Goal: Task Accomplishment & Management: Manage account settings

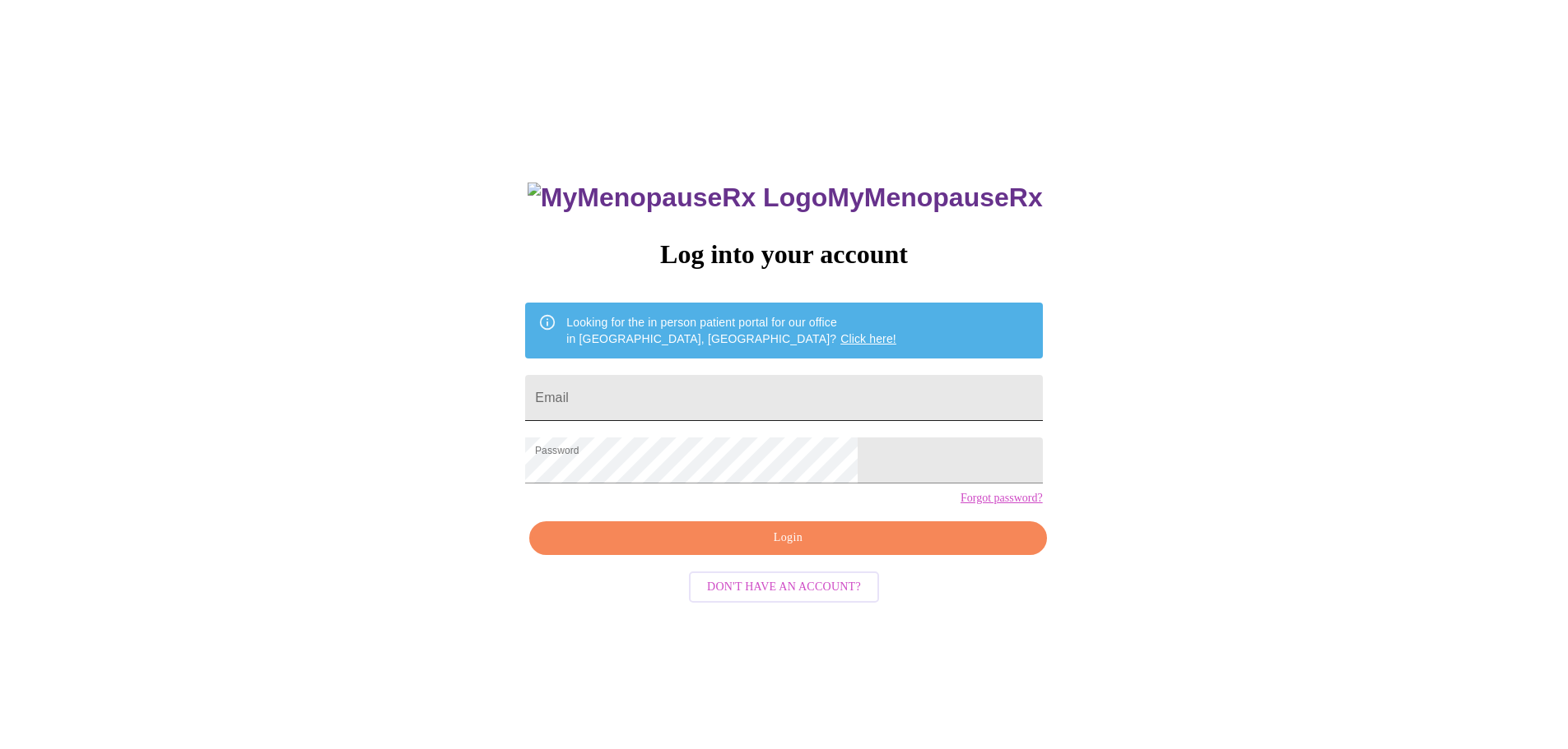
click at [721, 400] on input "Email" at bounding box center [783, 397] width 517 height 46
type input "bonnyfultz@gmail.com"
click at [773, 549] on span "Login" at bounding box center [787, 538] width 479 height 21
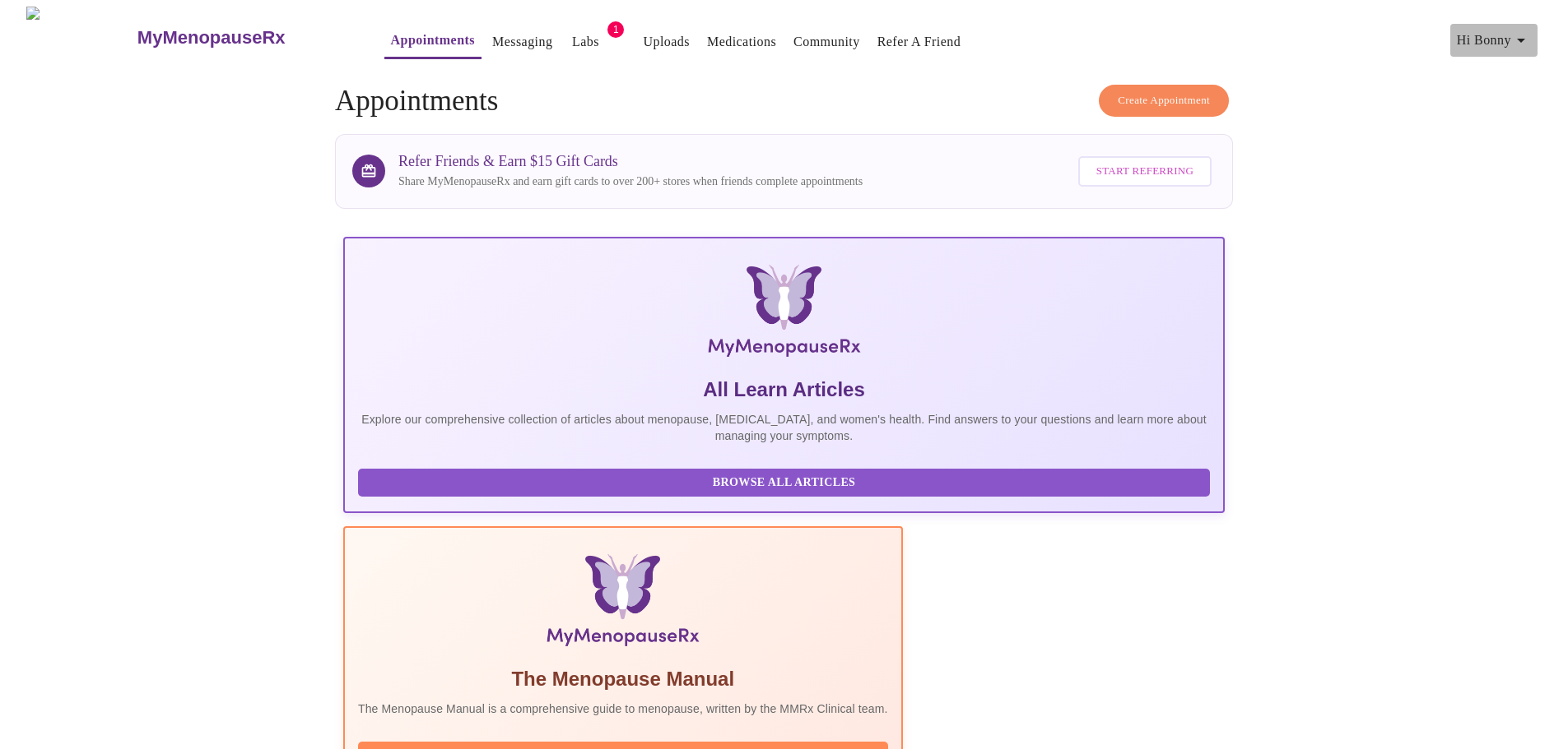
click at [1519, 37] on icon "button" at bounding box center [1520, 40] width 20 height 20
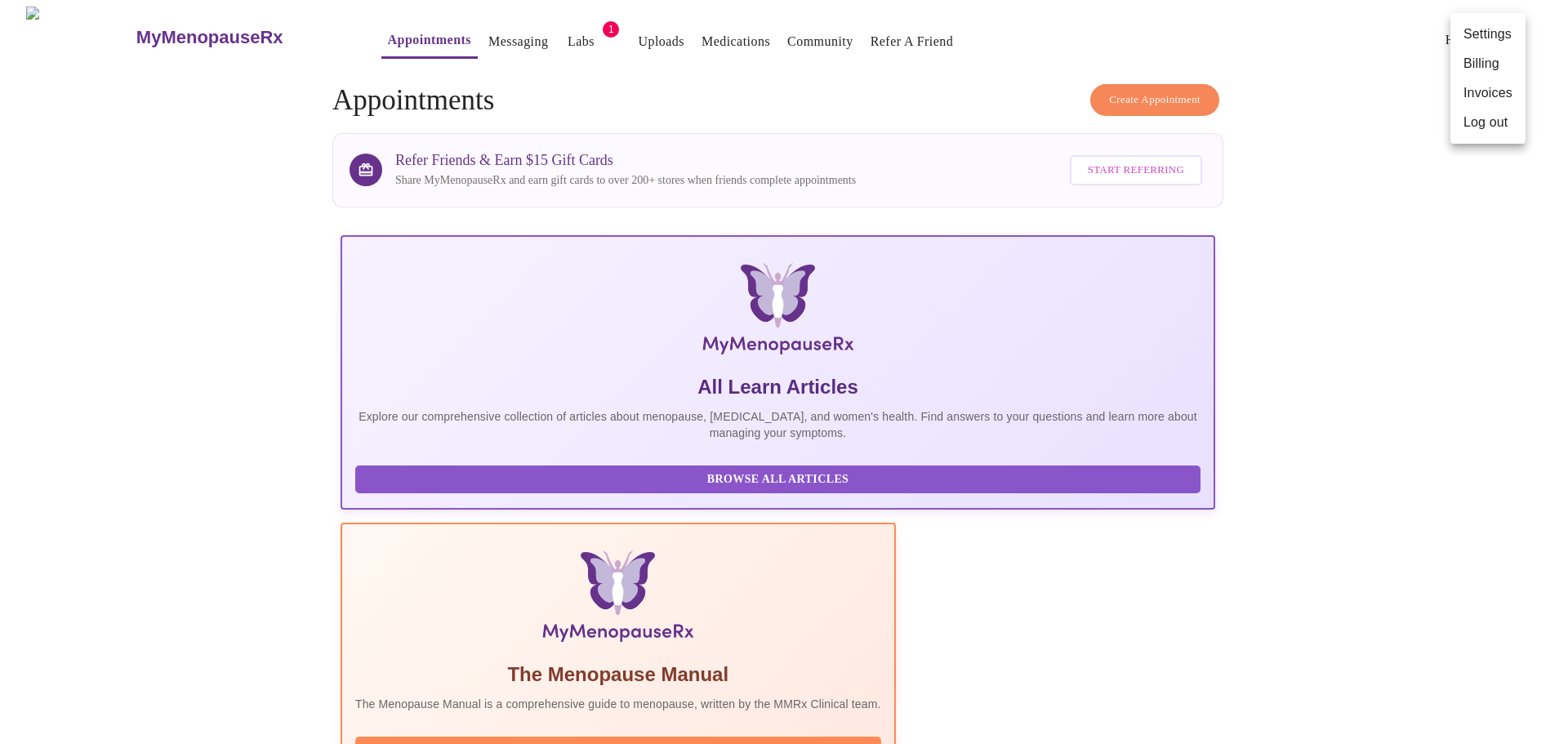
click at [766, 57] on div at bounding box center [784, 372] width 1568 height 744
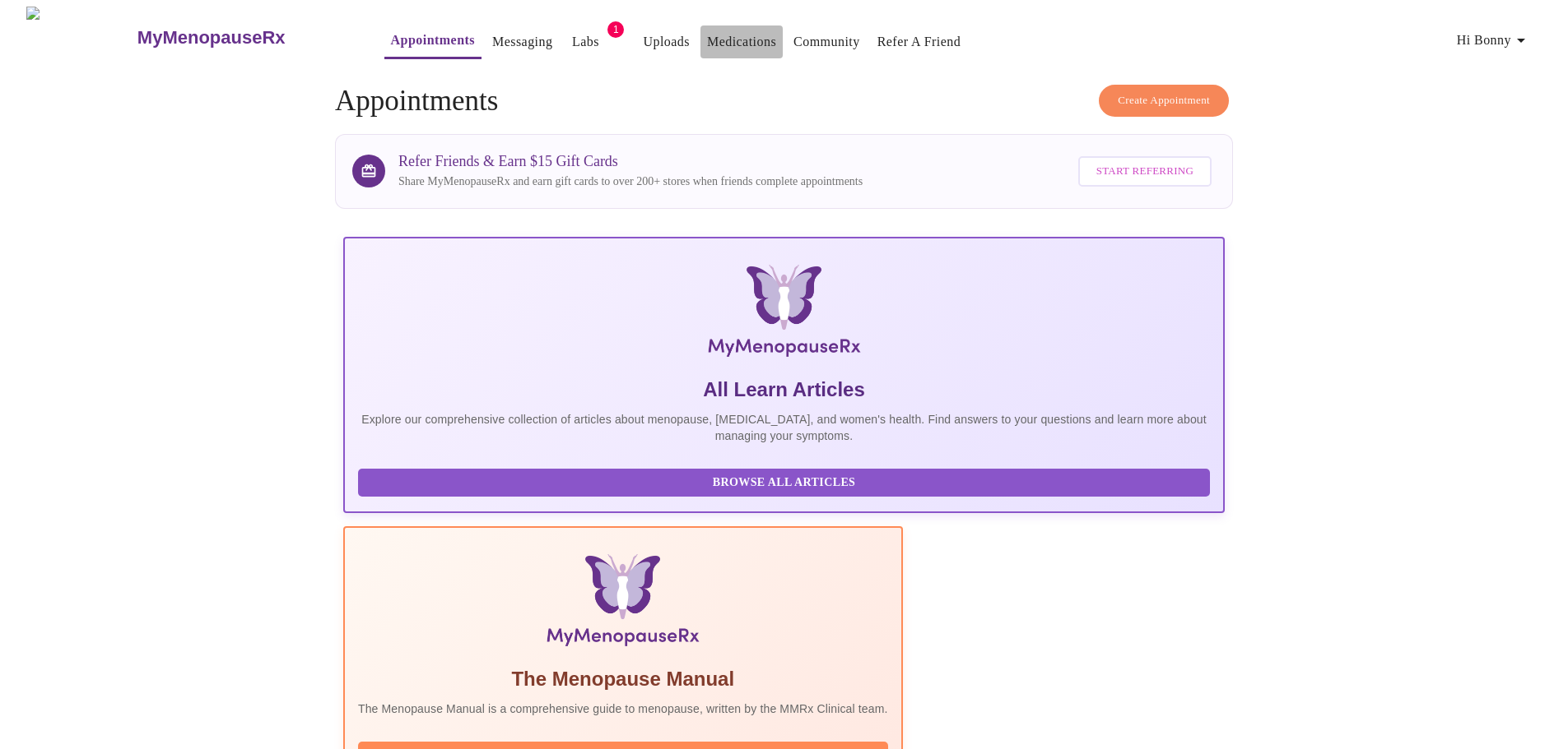
click at [700, 35] on button "Medications" at bounding box center [741, 42] width 82 height 33
click at [707, 33] on link "Medications" at bounding box center [742, 41] width 69 height 23
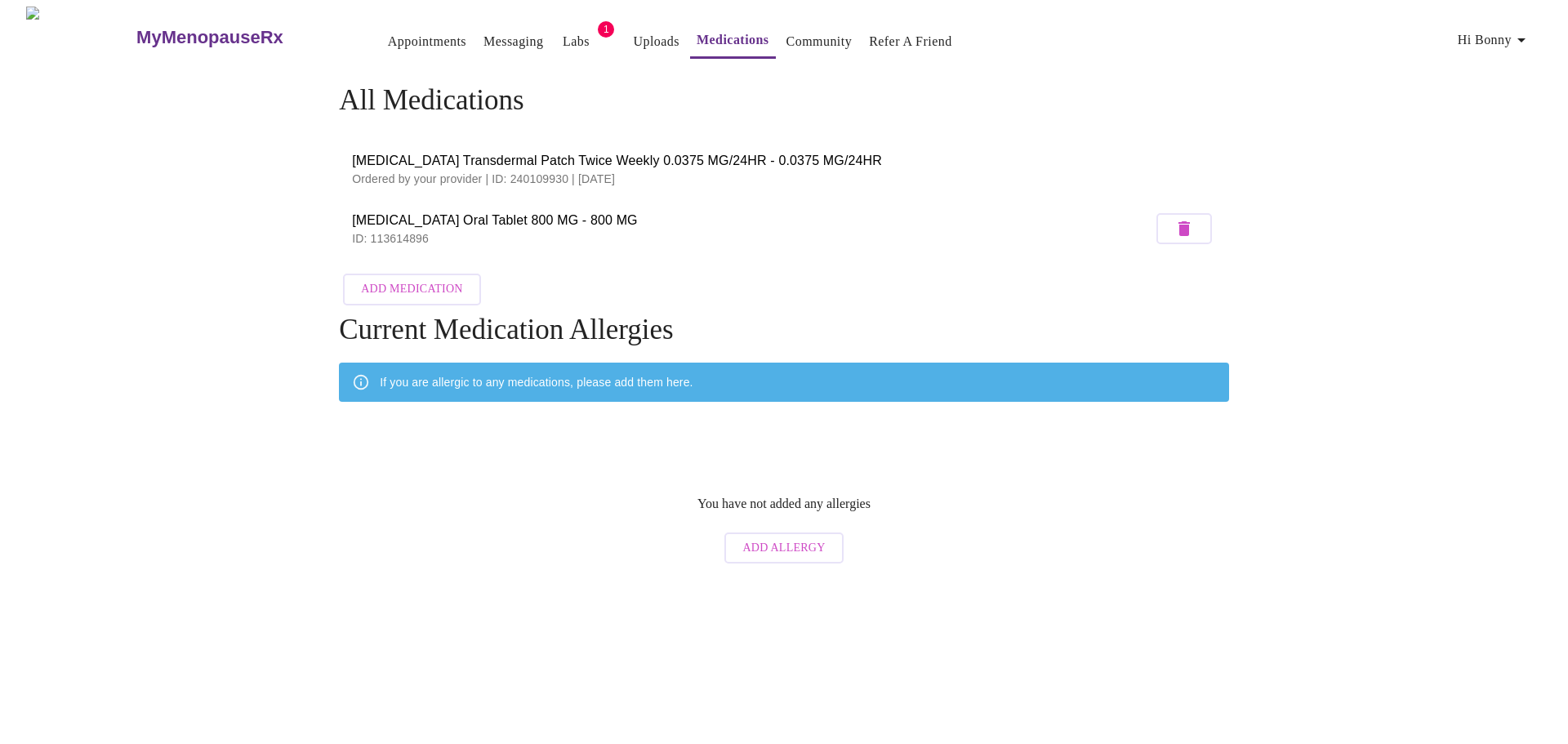
click at [214, 27] on h3 "MyMenopauseRx" at bounding box center [209, 37] width 147 height 21
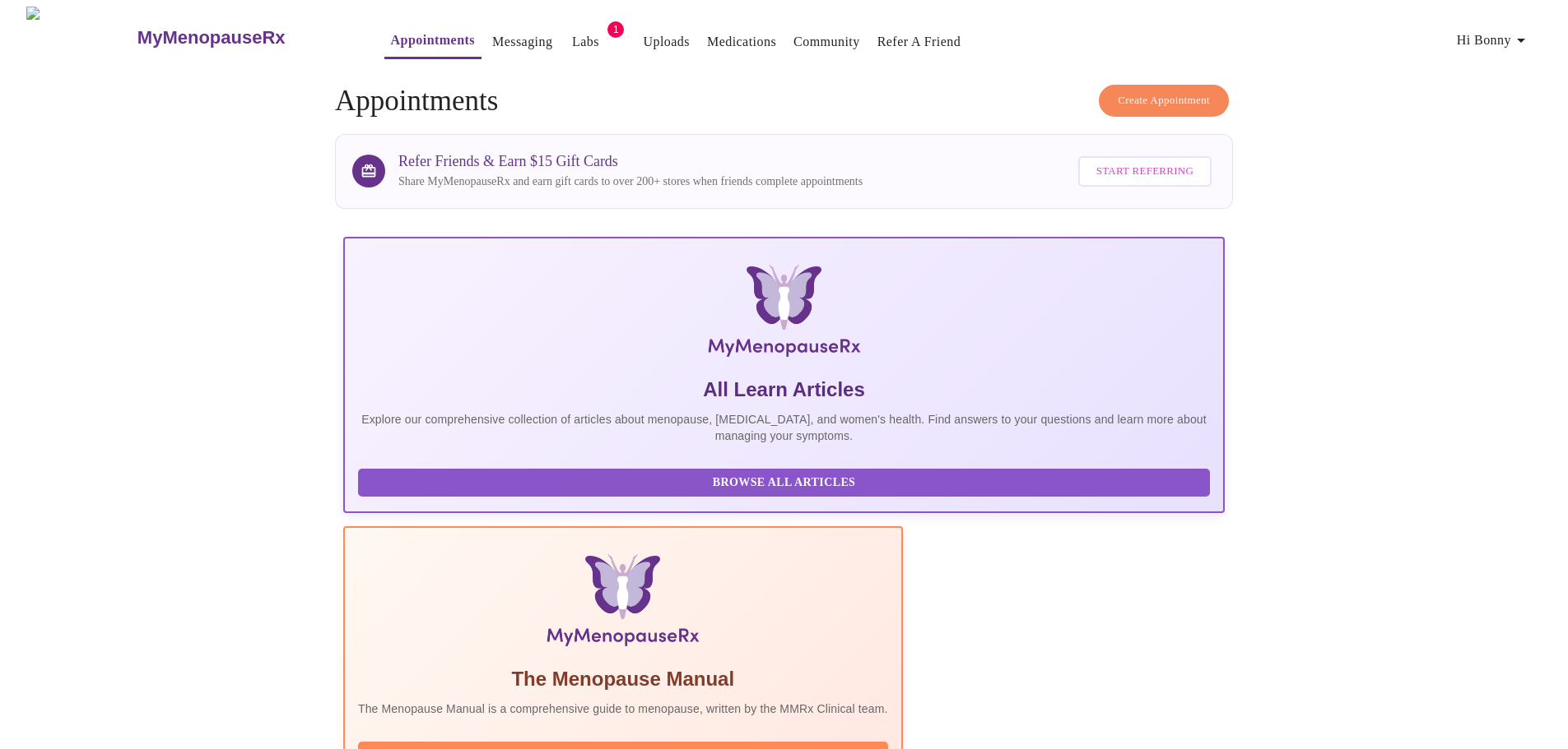
click at [1485, 35] on span "Hi Bonny" at bounding box center [1494, 40] width 74 height 23
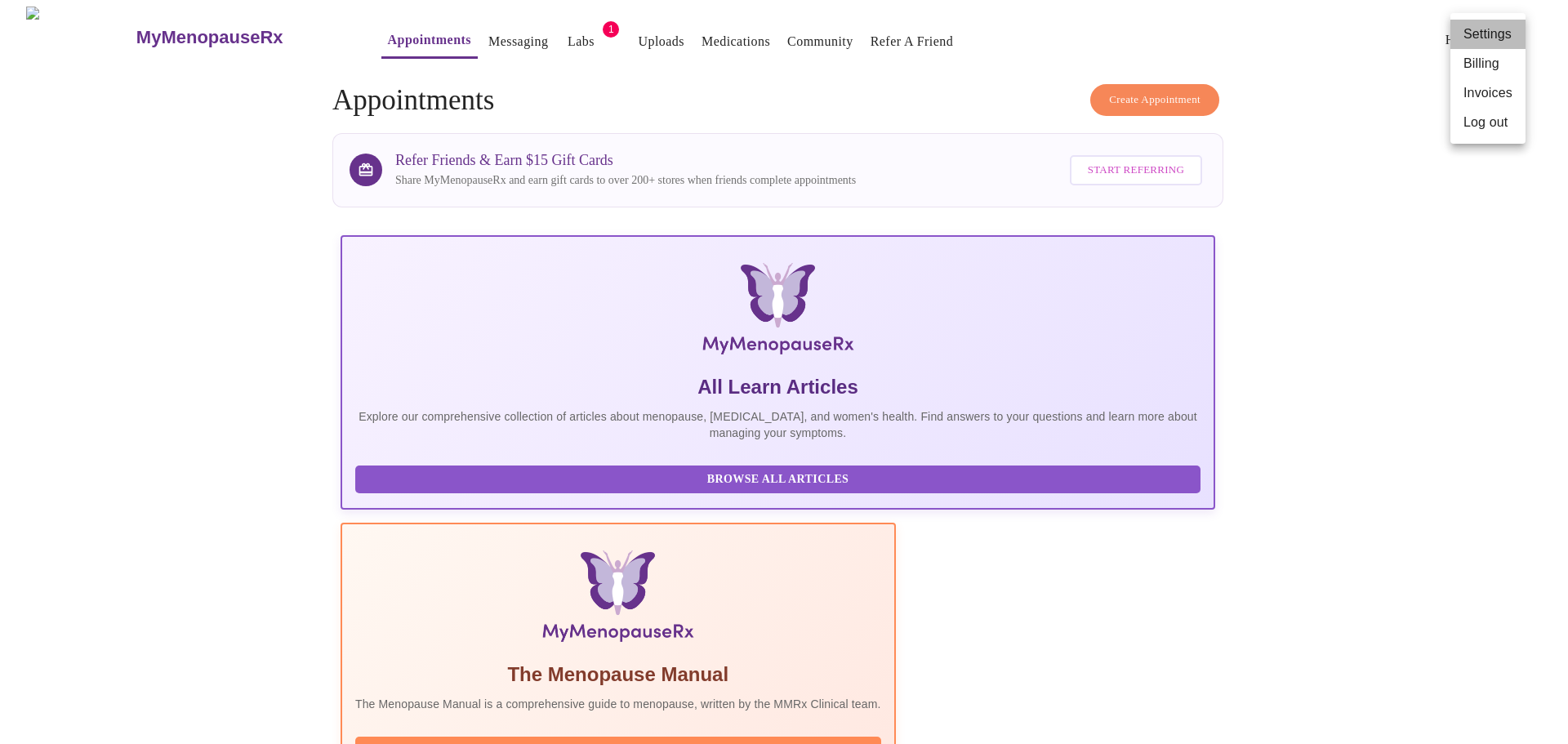
click at [1482, 28] on li "Settings" at bounding box center [1488, 34] width 75 height 29
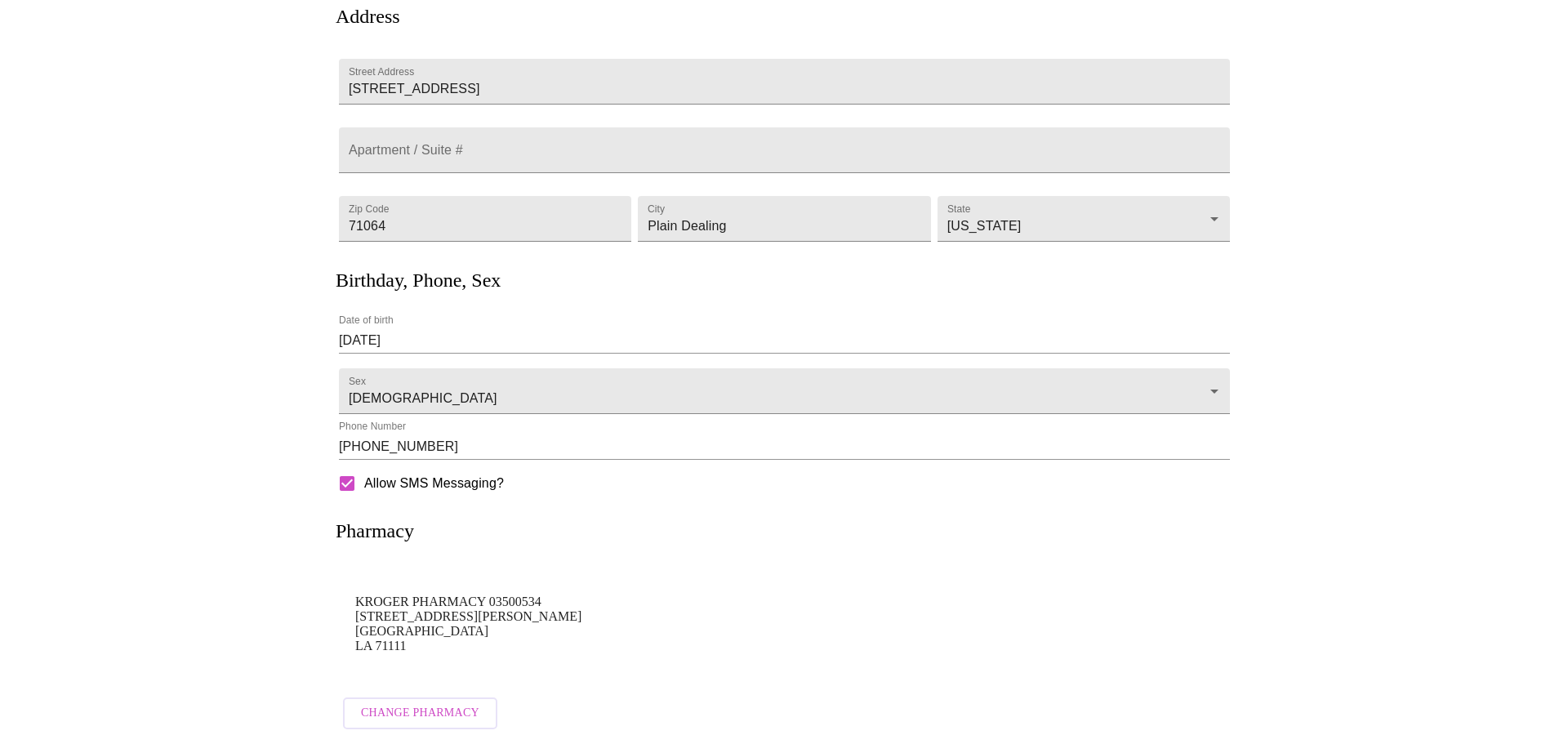
scroll to position [166, 0]
click at [416, 704] on span "Change Pharmacy" at bounding box center [413, 714] width 118 height 21
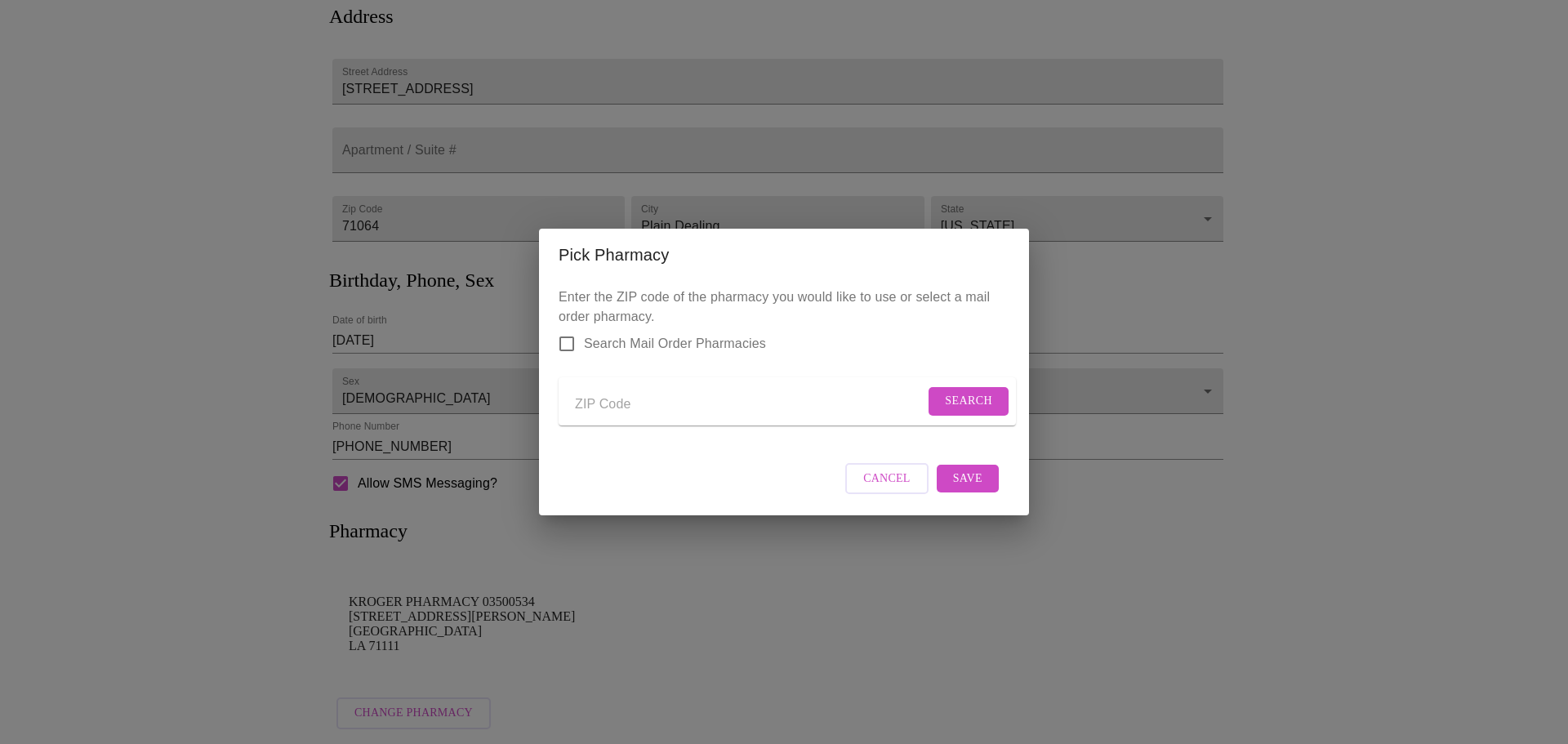
click at [638, 406] on input "Send a message to your care team" at bounding box center [749, 404] width 349 height 26
type input "71111"
click at [953, 408] on button "Search" at bounding box center [968, 401] width 80 height 28
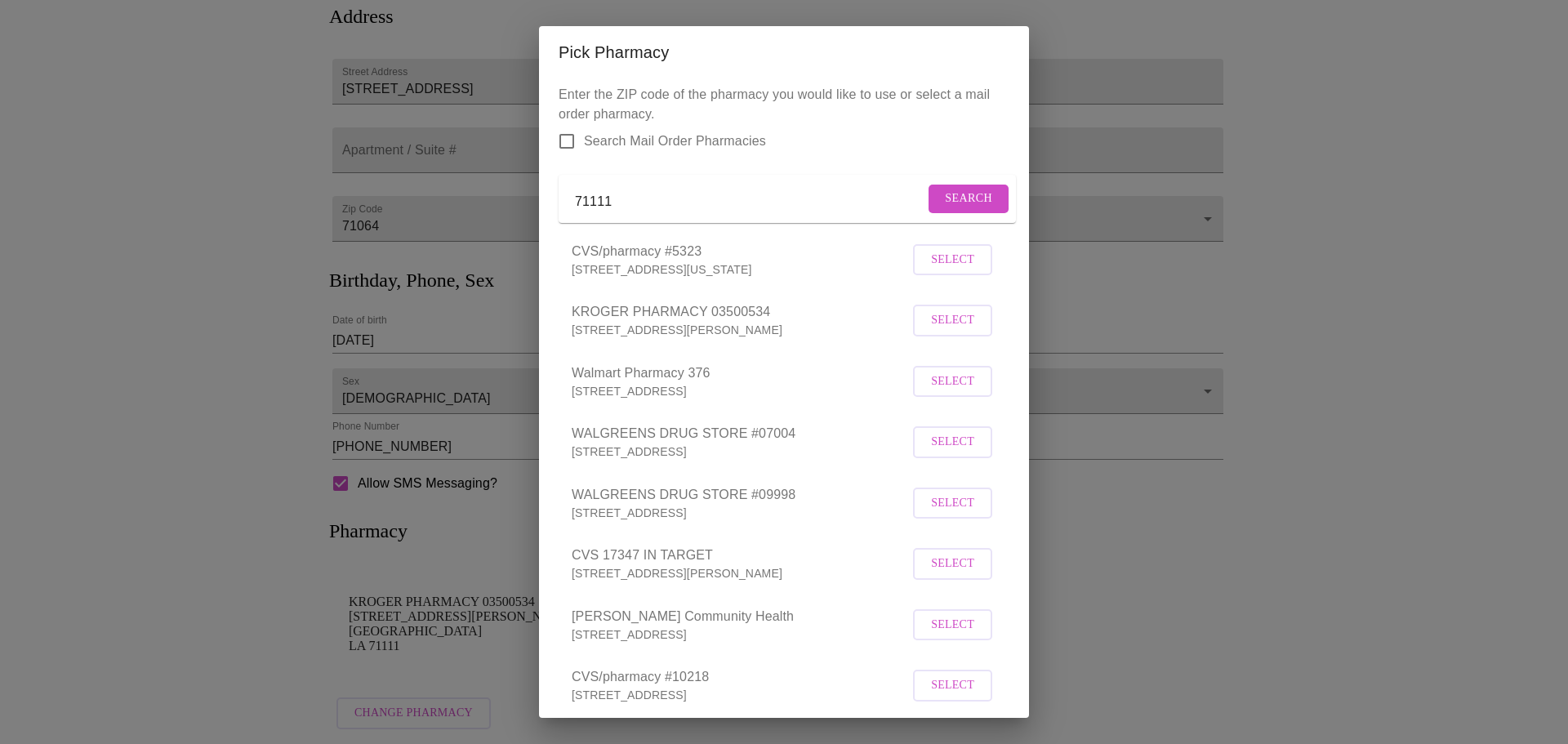
click at [944, 452] on span "Select" at bounding box center [952, 443] width 43 height 21
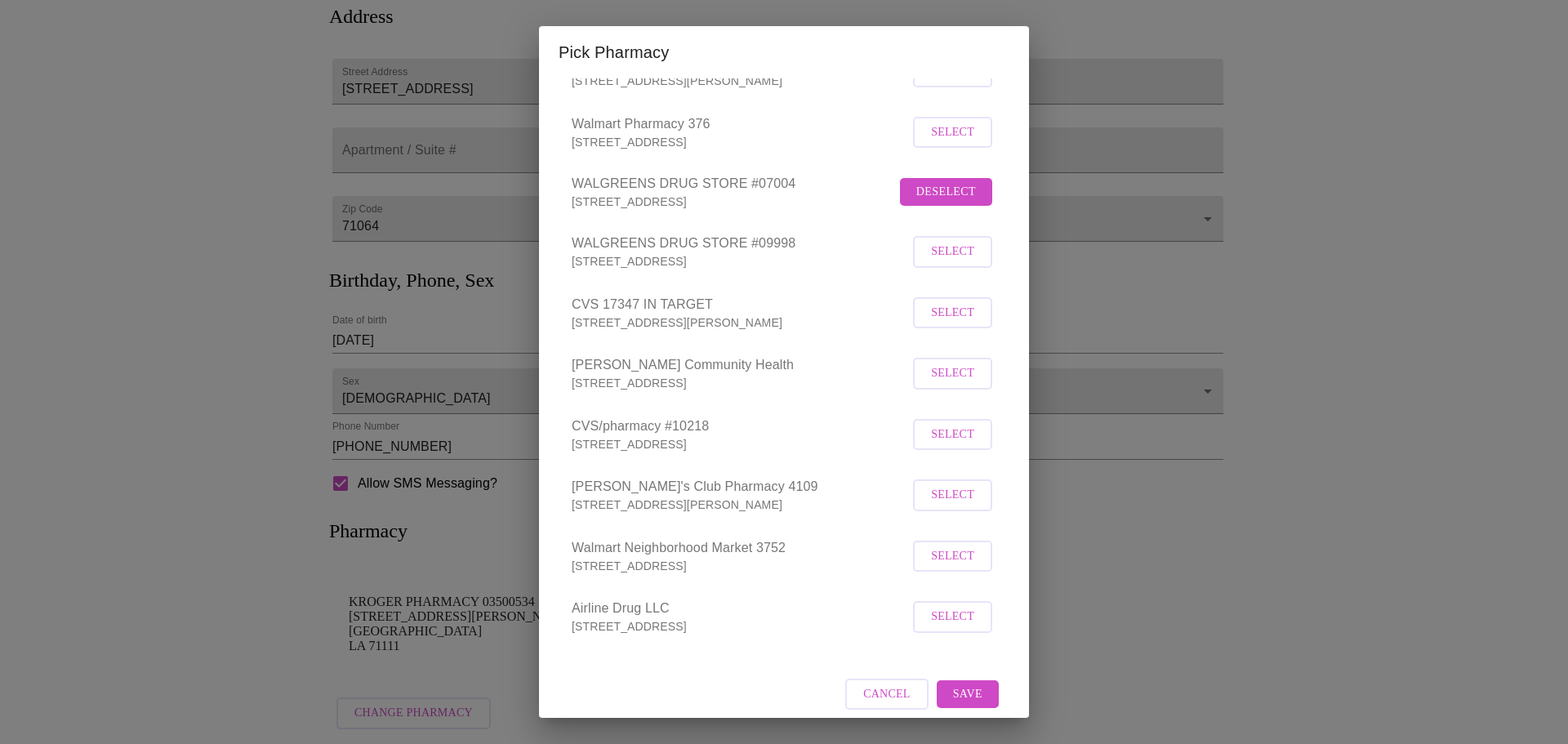
scroll to position [285, 0]
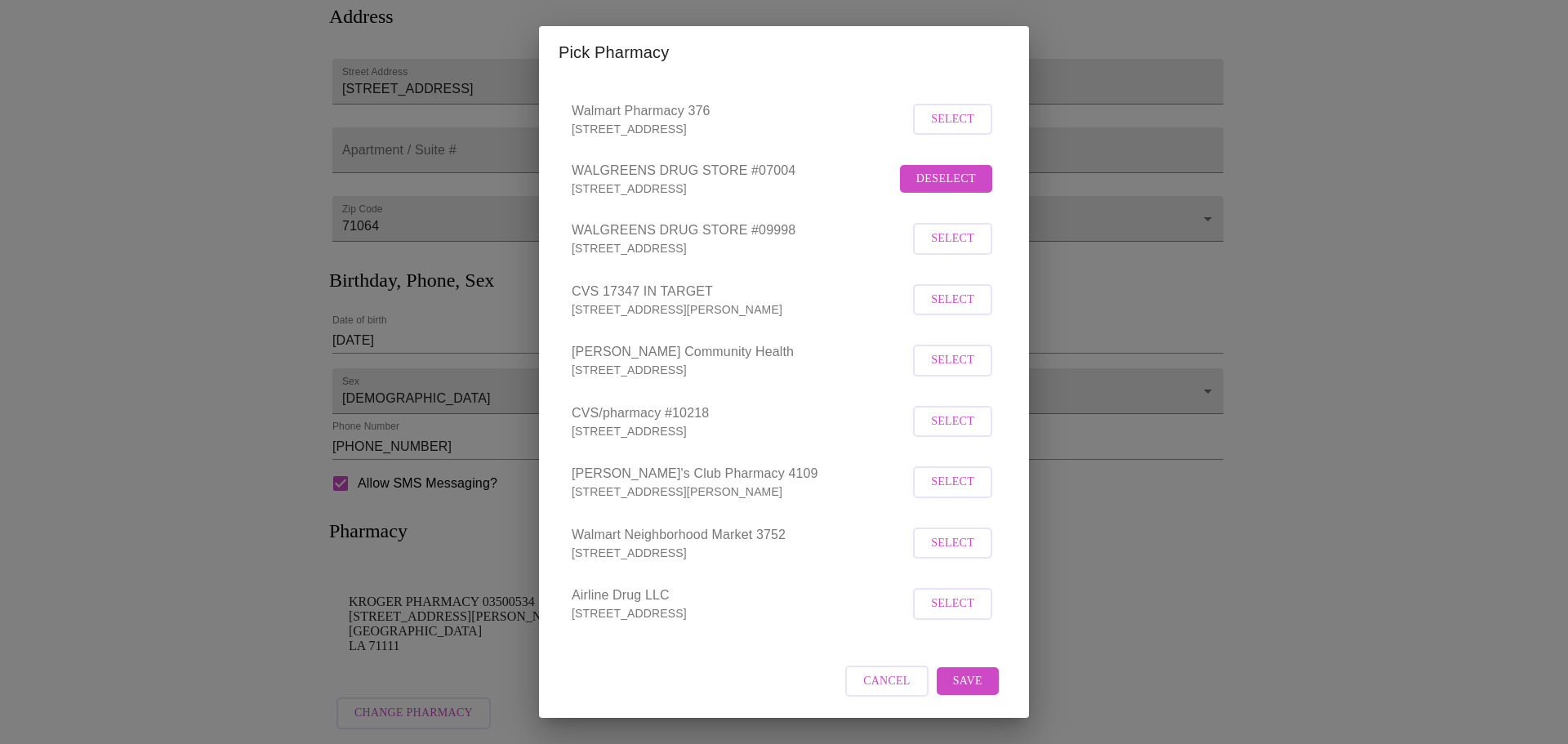
click at [973, 681] on button "Save" at bounding box center [968, 681] width 62 height 28
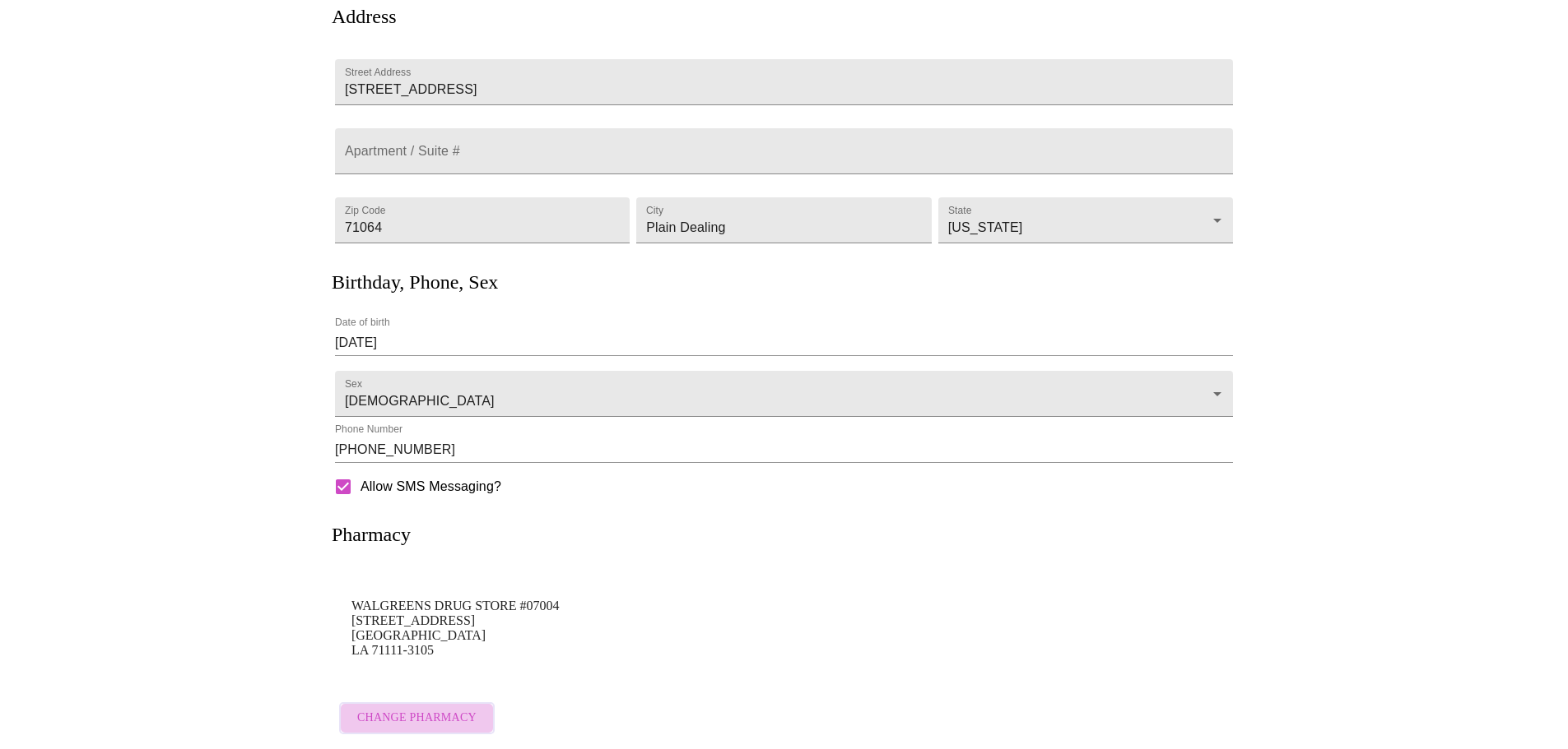
click at [430, 708] on span "Change Pharmacy" at bounding box center [417, 719] width 119 height 21
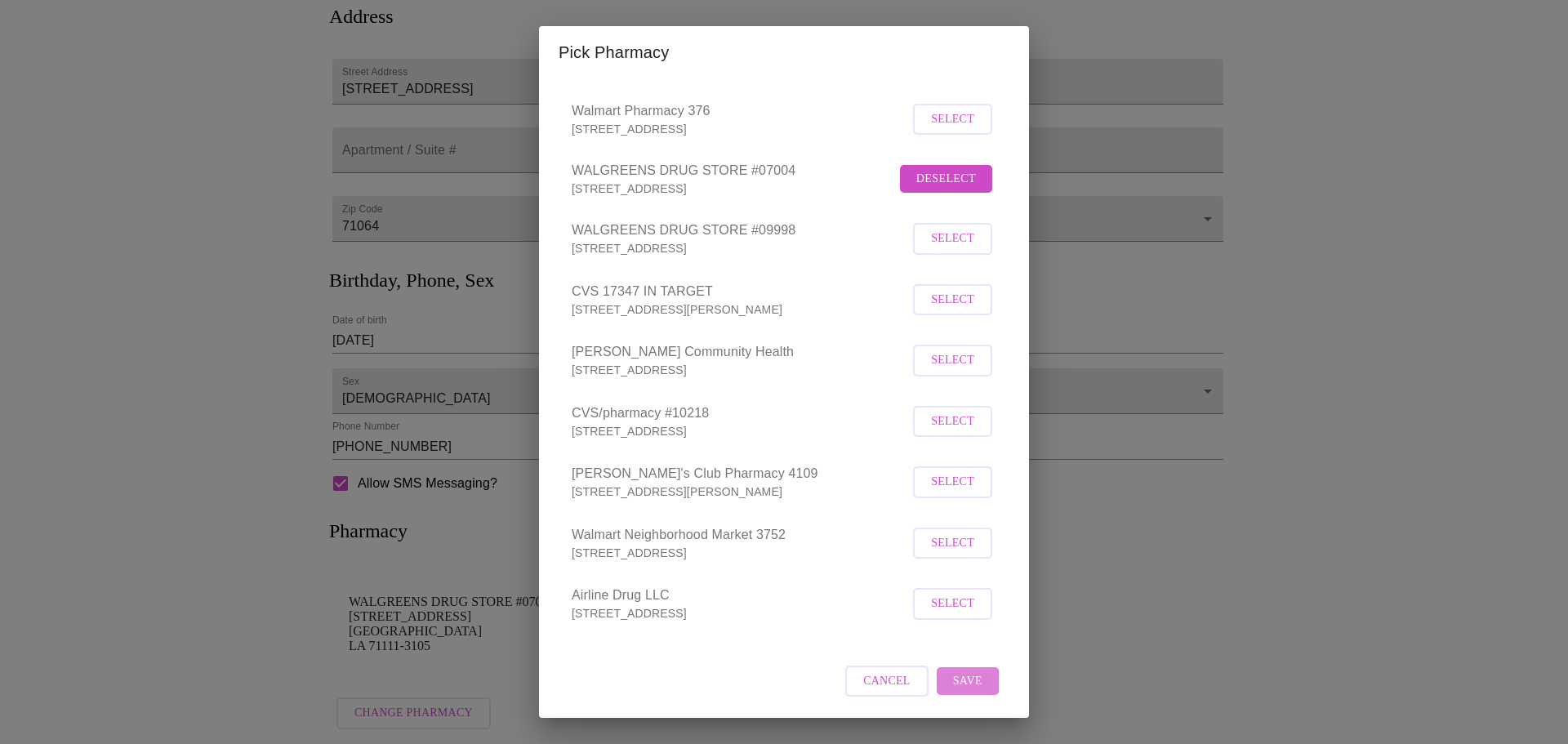
click at [967, 686] on span "Save" at bounding box center [968, 682] width 29 height 21
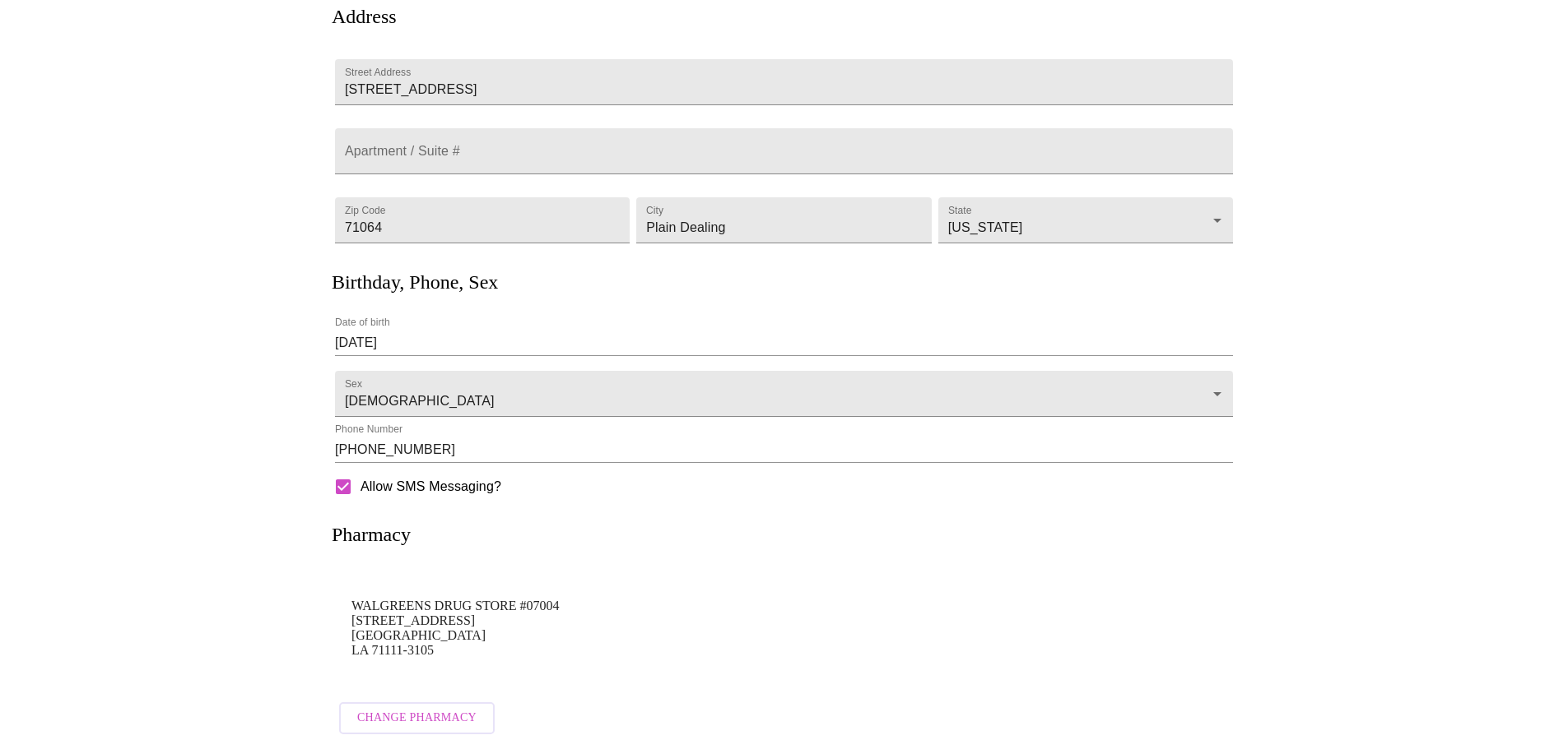
scroll to position [0, 0]
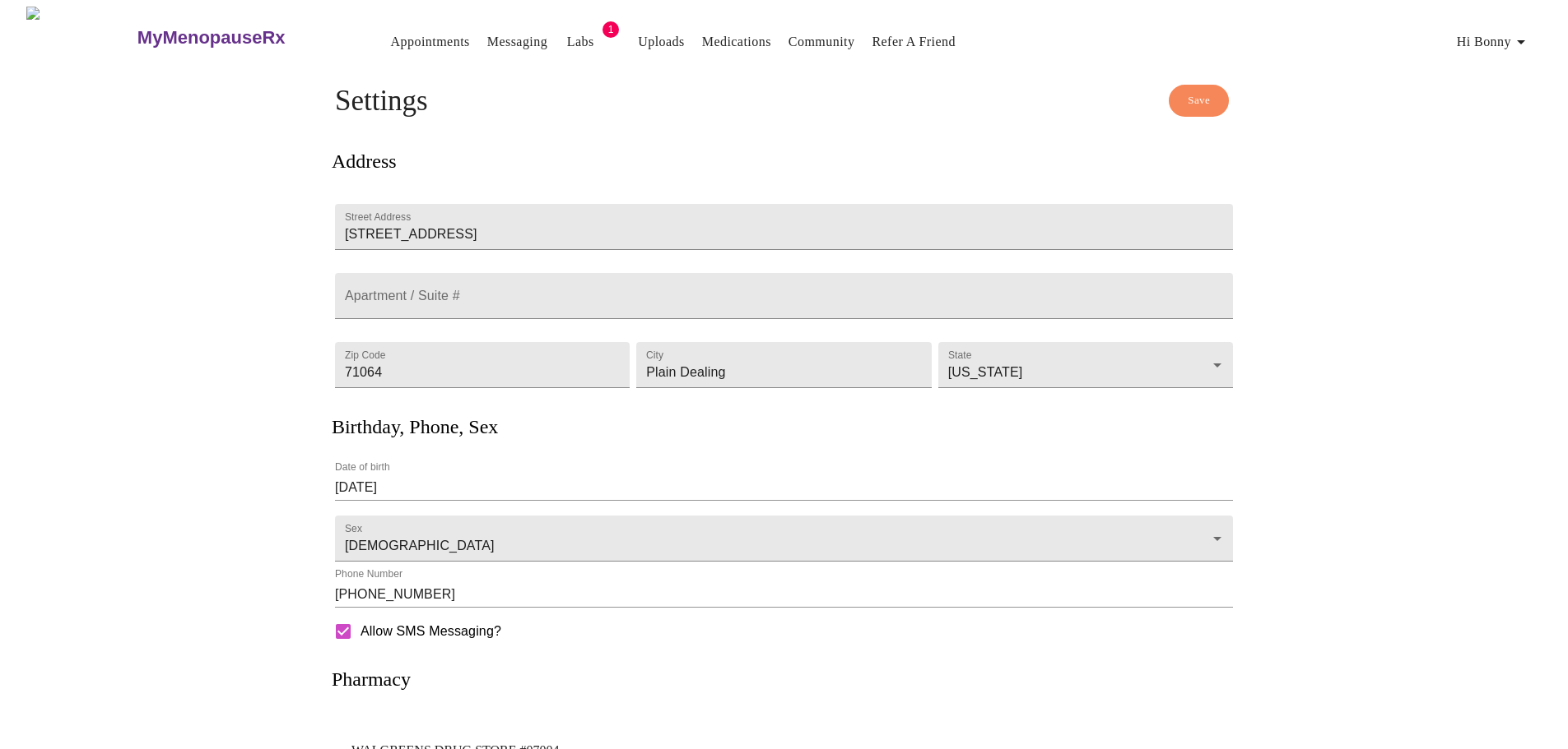
click at [275, 364] on div "Save Settings Address Street Address 3935 Old Plain Dealing Rd Apartment / Suit…" at bounding box center [784, 487] width 1054 height 806
